Goal: Navigation & Orientation: Find specific page/section

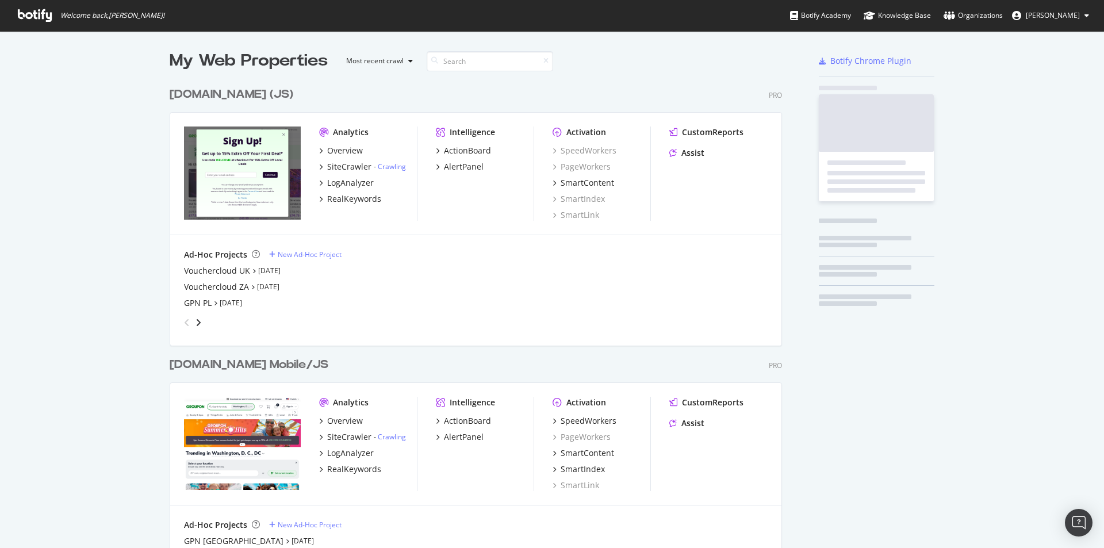
scroll to position [2370, 613]
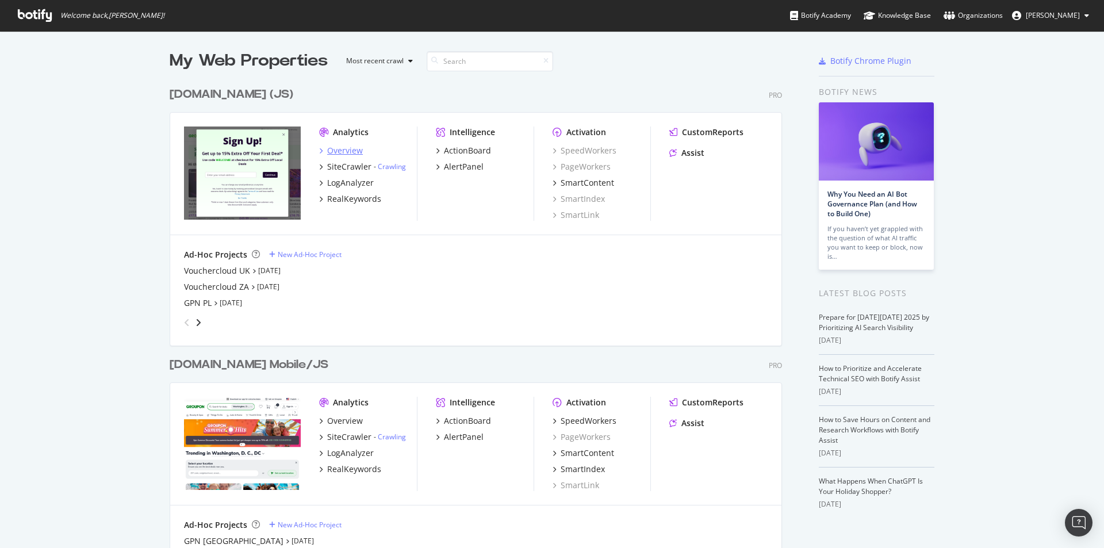
click at [344, 149] on div "Overview" at bounding box center [345, 150] width 36 height 11
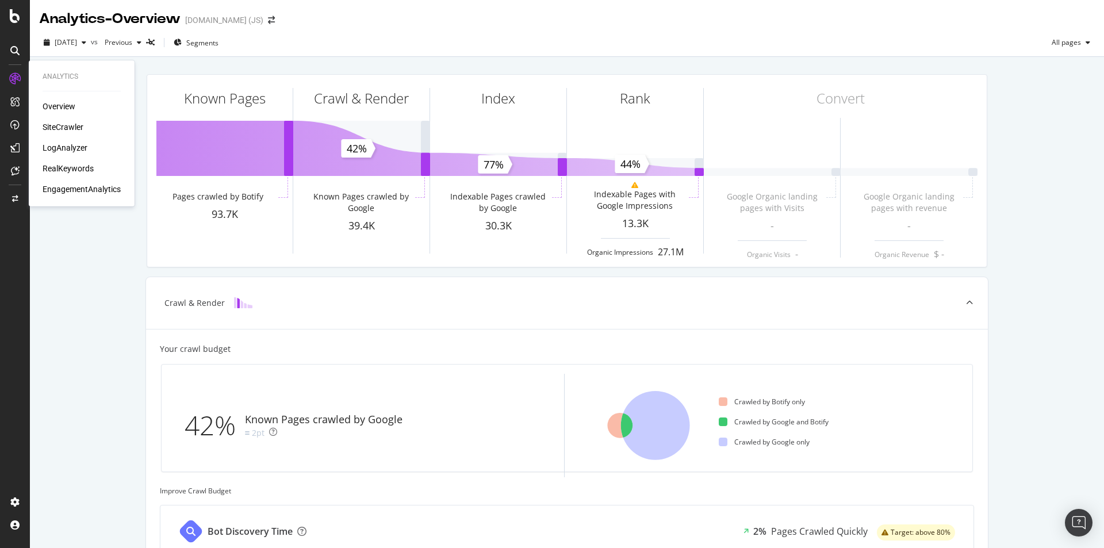
click at [66, 105] on div "Overview" at bounding box center [59, 106] width 33 height 11
click at [65, 126] on div "SiteCrawler" at bounding box center [63, 126] width 41 height 11
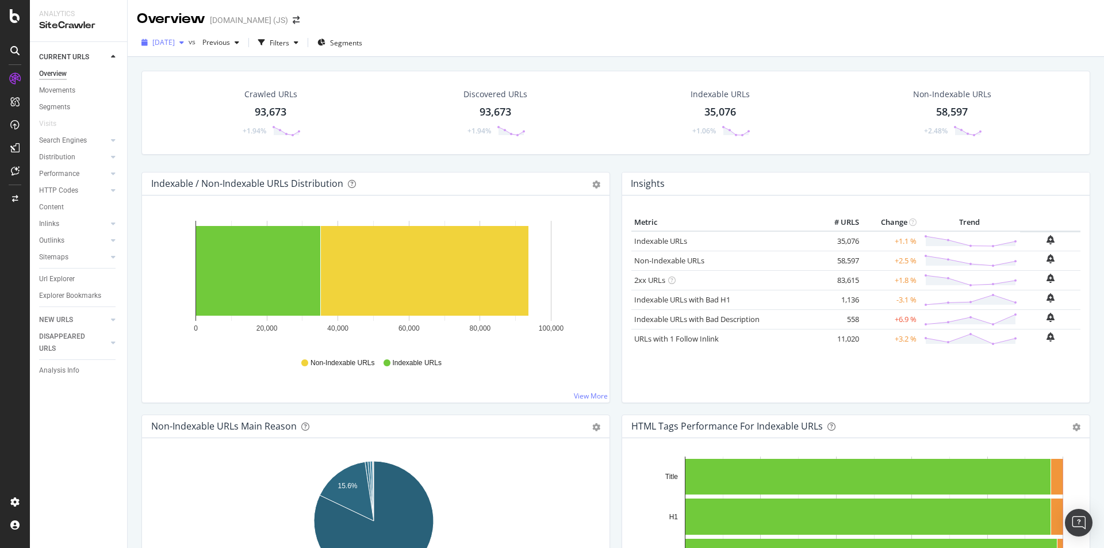
click at [175, 41] on span "[DATE]" at bounding box center [163, 42] width 22 height 10
click at [12, 20] on icon at bounding box center [15, 16] width 10 height 14
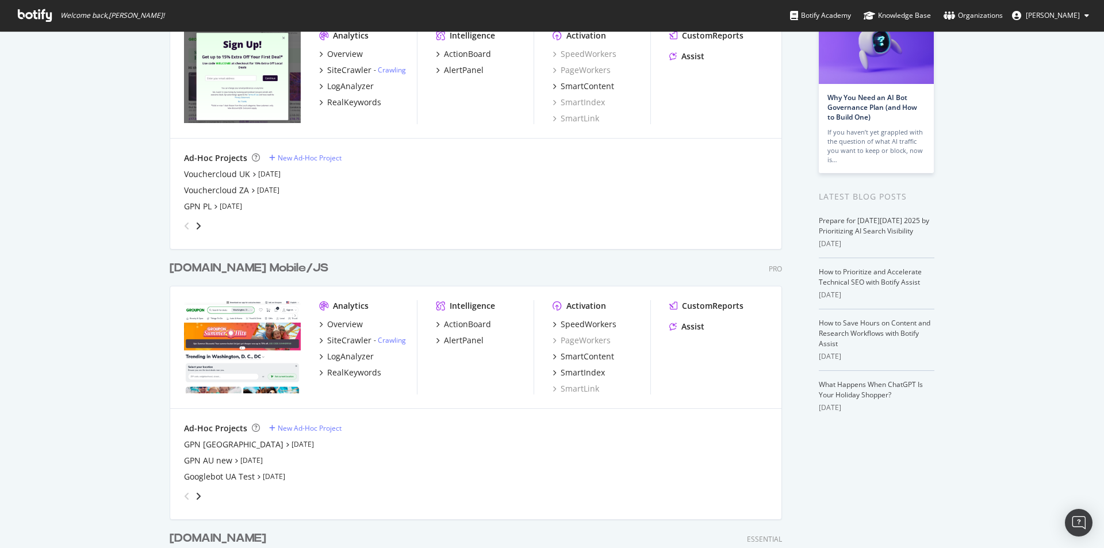
scroll to position [172, 0]
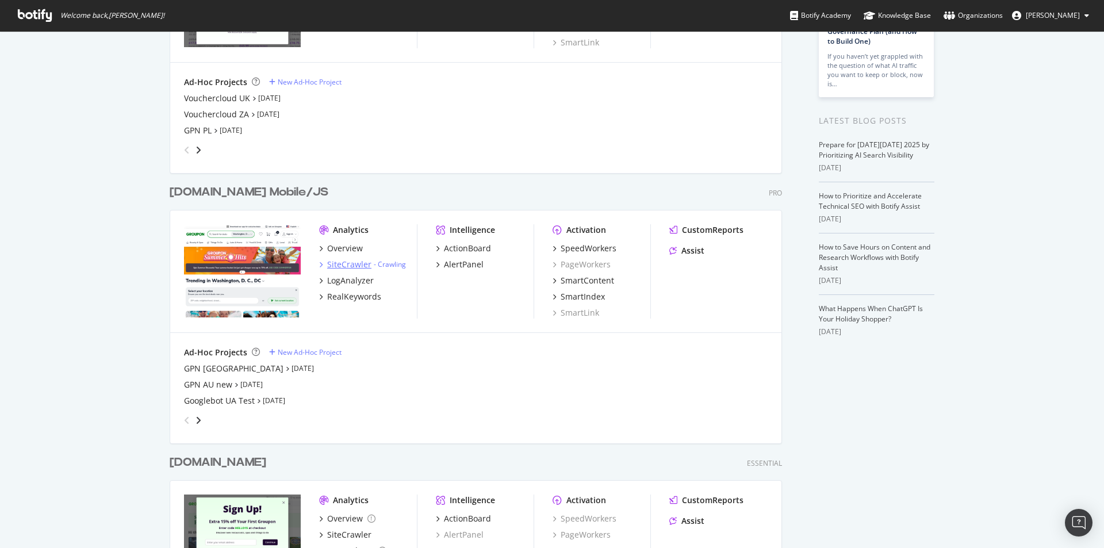
click at [330, 262] on div "SiteCrawler" at bounding box center [349, 264] width 44 height 11
